Goal: Information Seeking & Learning: Check status

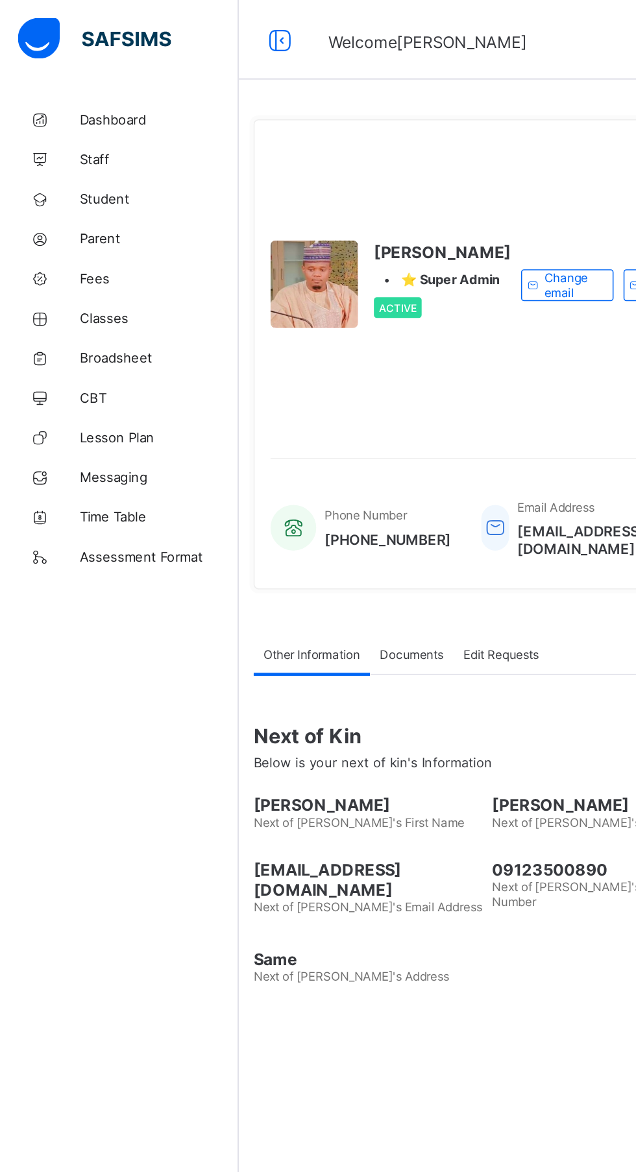
click at [79, 88] on link "Dashboard" at bounding box center [78, 78] width 156 height 26
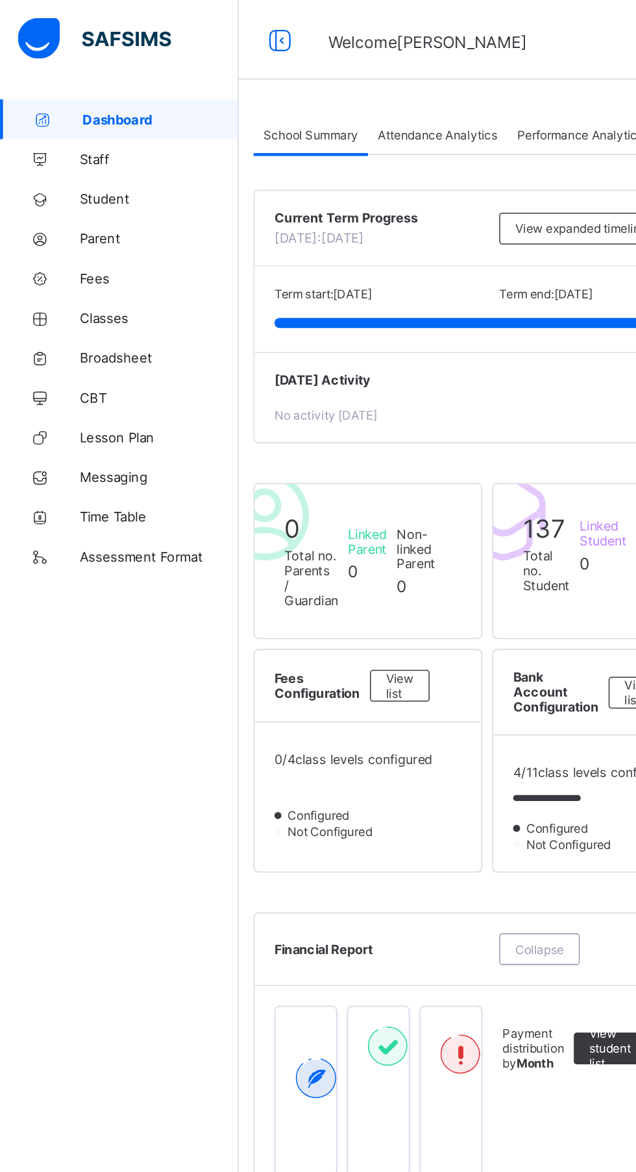
click at [69, 218] on link "Classes" at bounding box center [78, 208] width 156 height 26
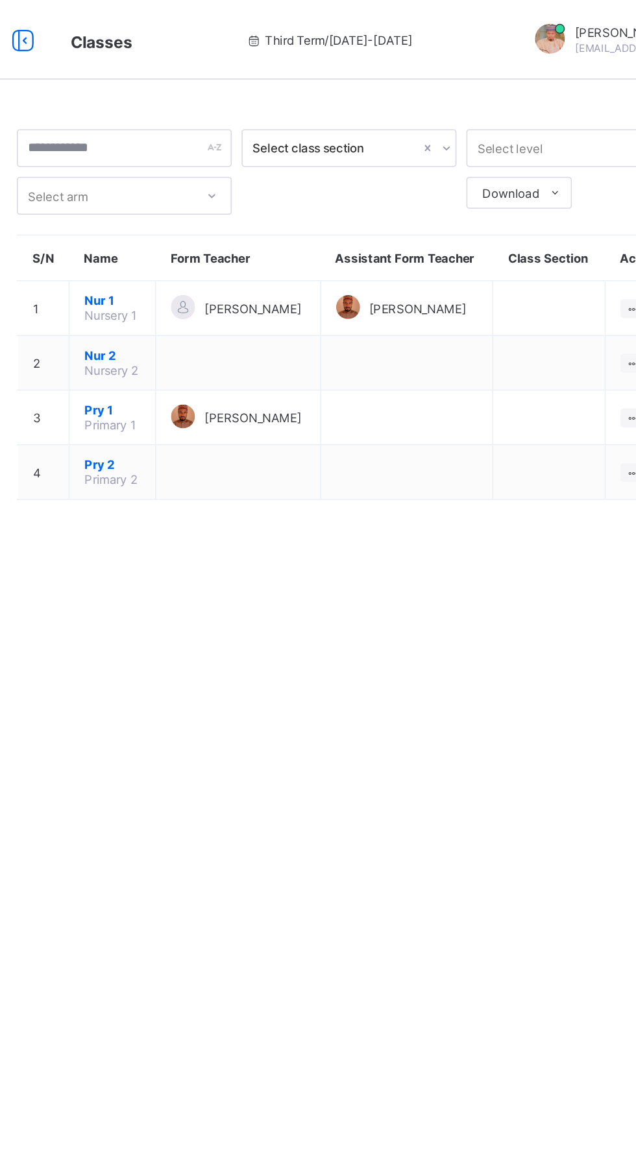
click at [241, 201] on span "Nur 1" at bounding box center [241, 196] width 36 height 10
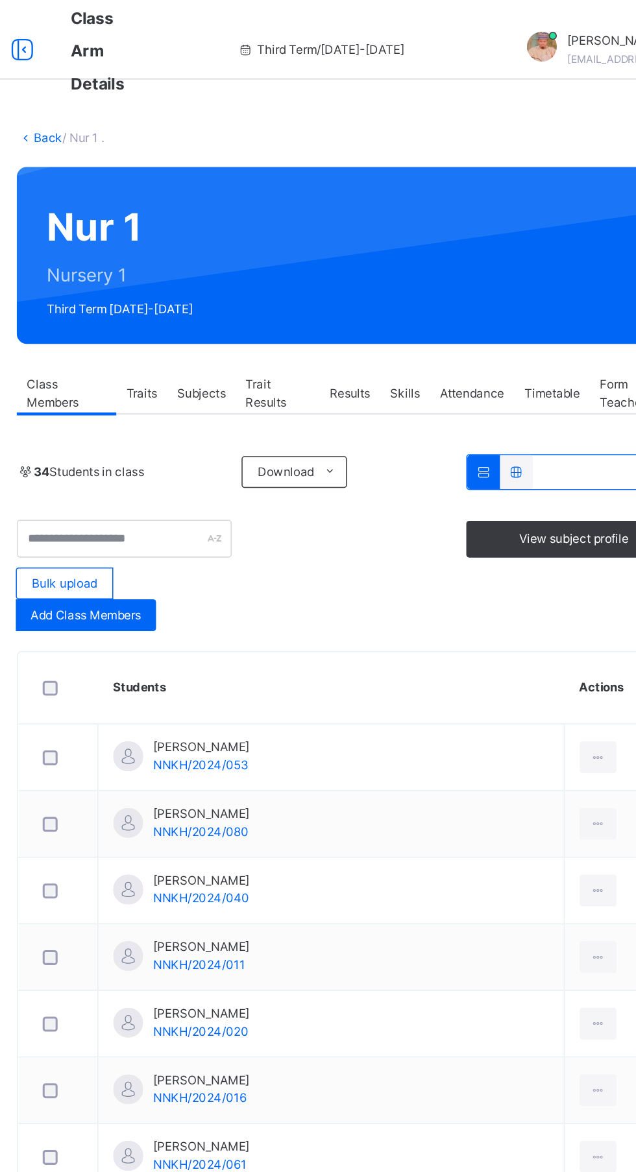
click at [405, 252] on span "Results" at bounding box center [396, 257] width 27 height 12
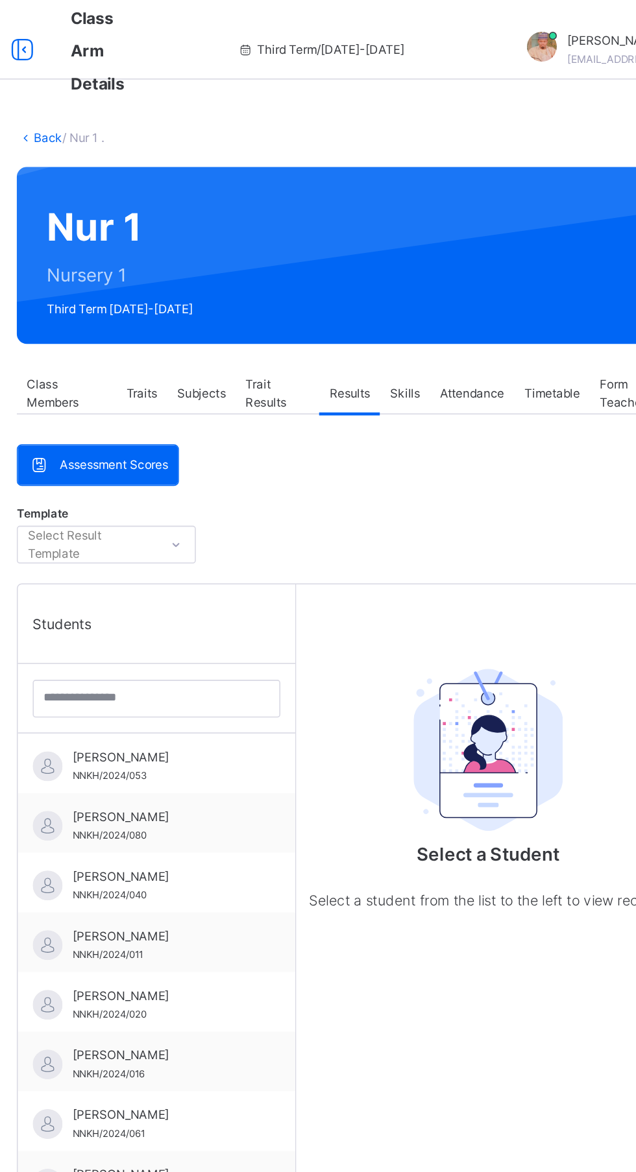
click at [291, 493] on span "[PERSON_NAME]" at bounding box center [273, 495] width 116 height 12
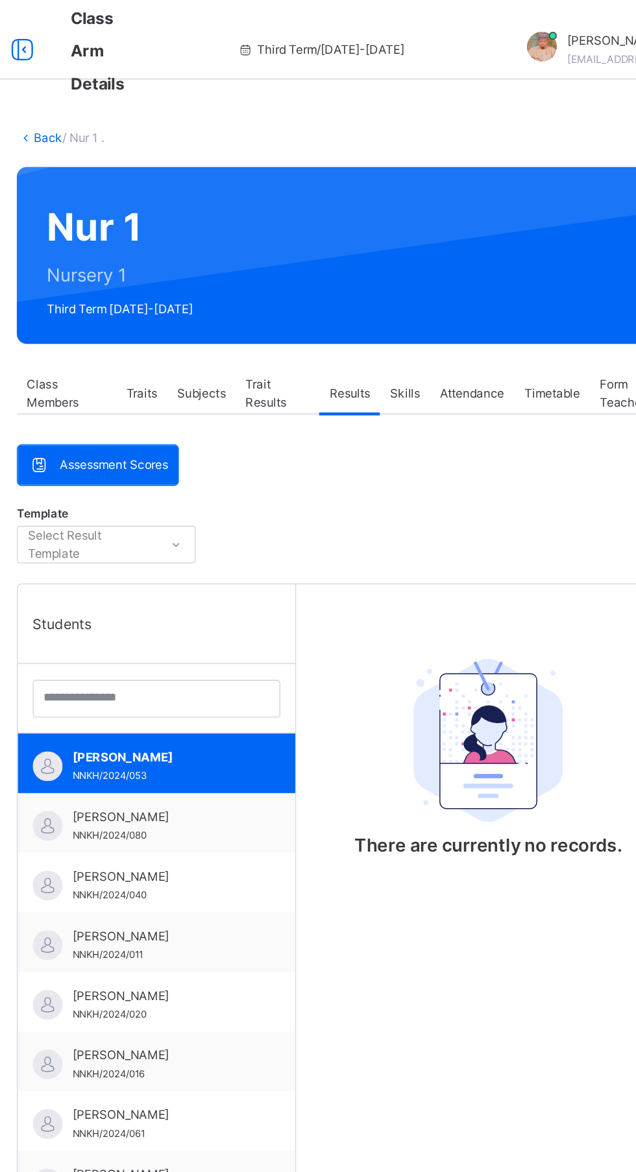
click at [285, 496] on span "[PERSON_NAME]" at bounding box center [273, 495] width 116 height 12
click at [293, 529] on span "[PERSON_NAME]" at bounding box center [273, 533] width 116 height 12
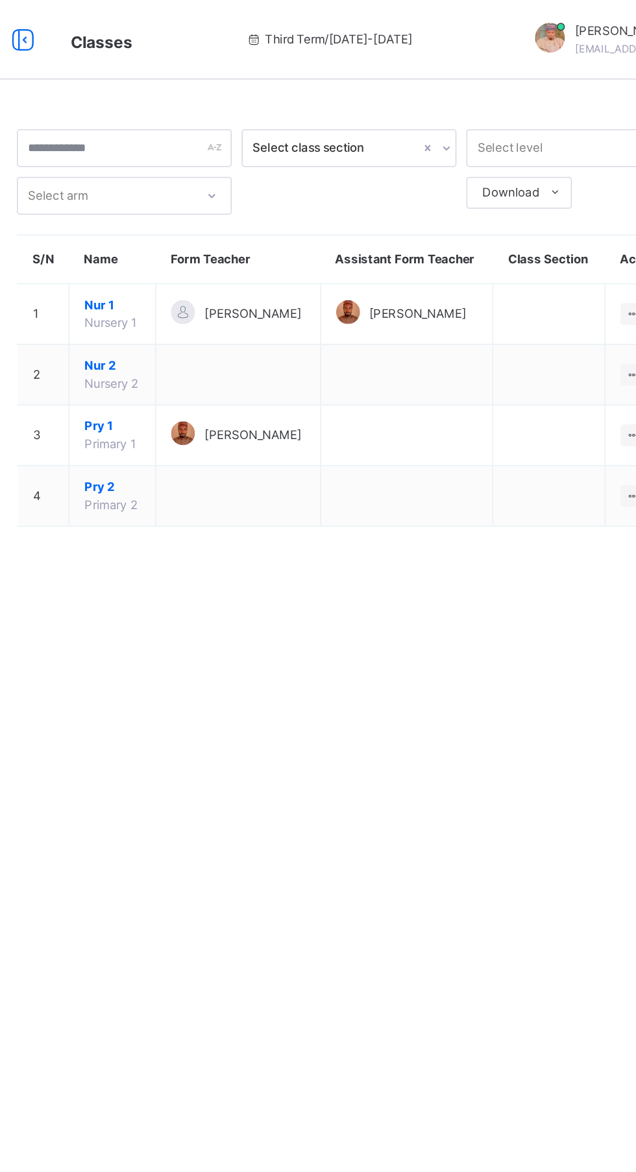
click at [320, 211] on span "[PERSON_NAME]" at bounding box center [333, 205] width 63 height 12
click at [230, 205] on span "Nur 1" at bounding box center [241, 199] width 36 height 12
